Goal: Information Seeking & Learning: Learn about a topic

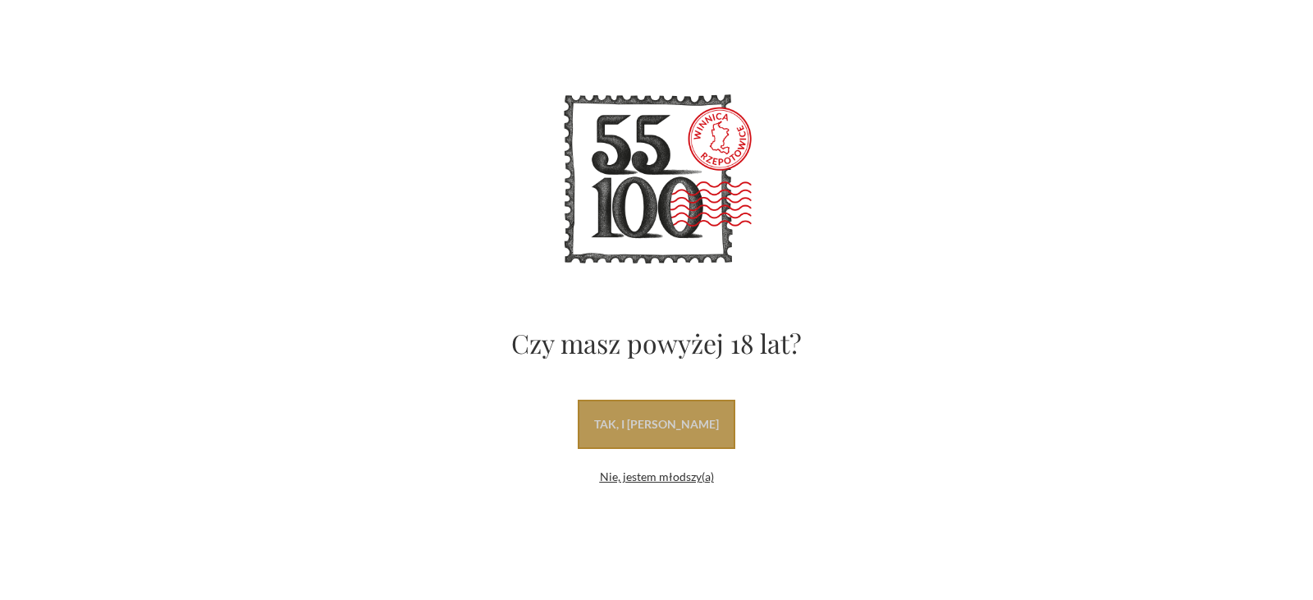
click at [639, 418] on link "tak, i uwielbiam wino" at bounding box center [657, 424] width 158 height 49
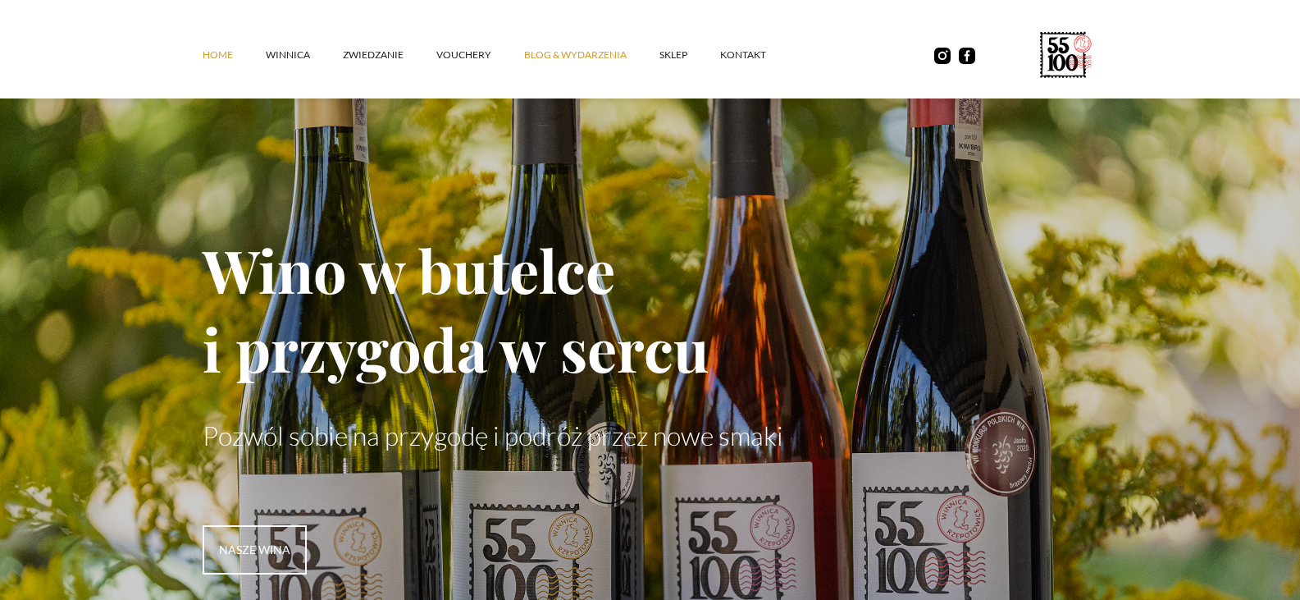
click at [615, 50] on link "Blog & Wydarzenia" at bounding box center [591, 54] width 135 height 49
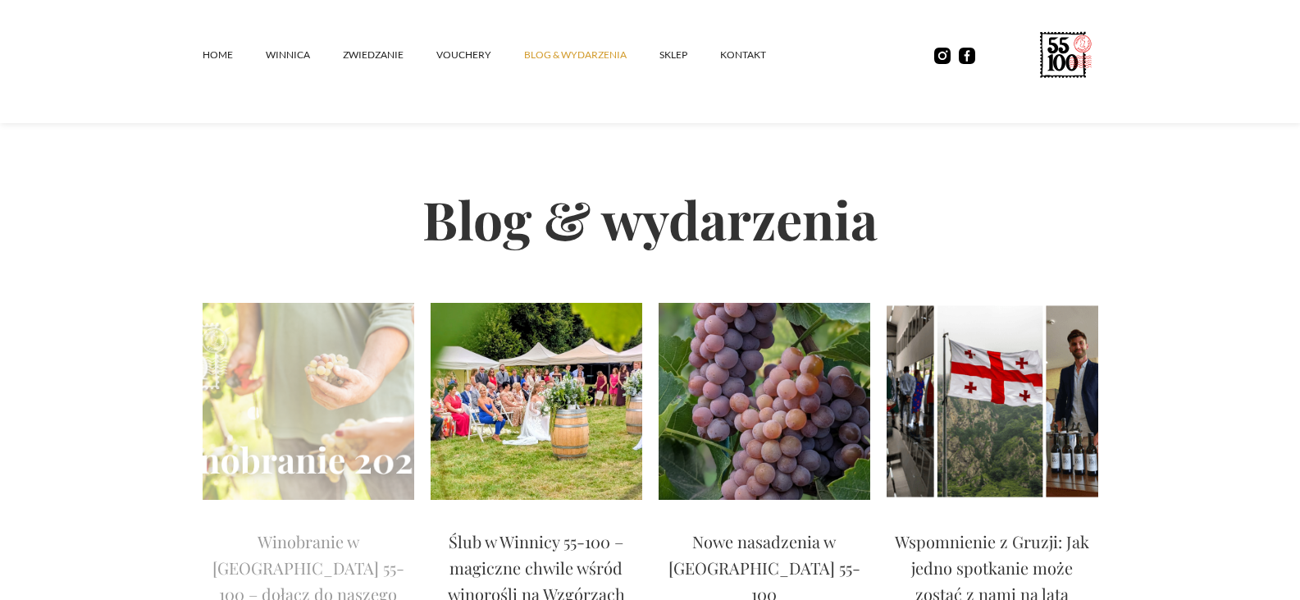
click at [271, 420] on img at bounding box center [309, 401] width 212 height 197
